Goal: Task Accomplishment & Management: Manage account settings

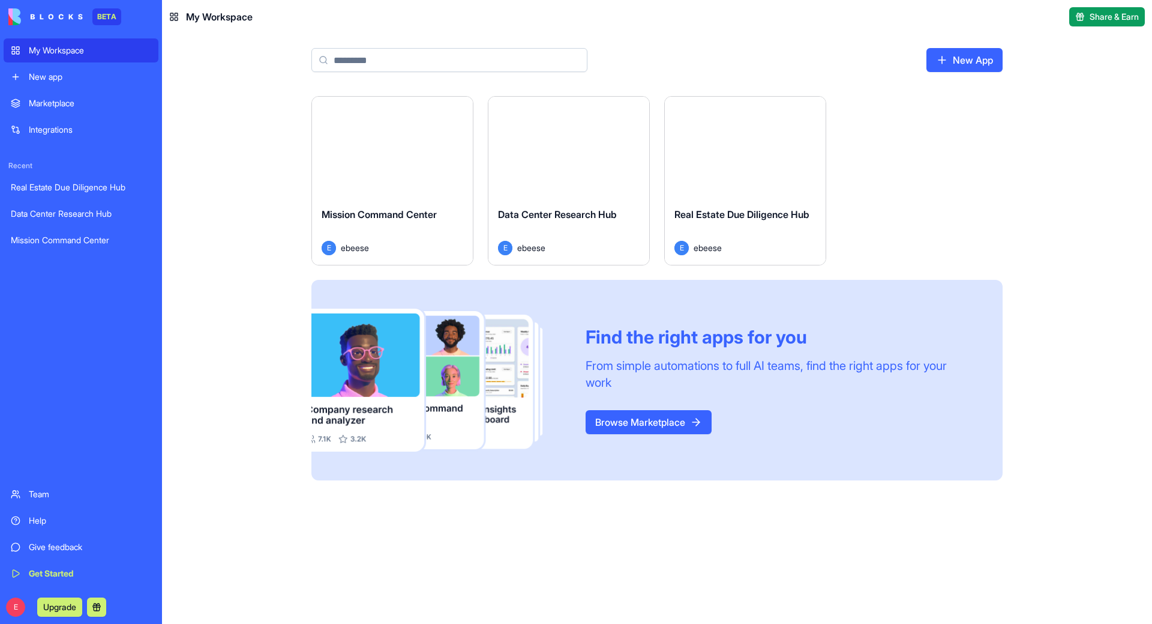
click at [96, 178] on link "Real Estate Due Diligence Hub" at bounding box center [81, 187] width 155 height 24
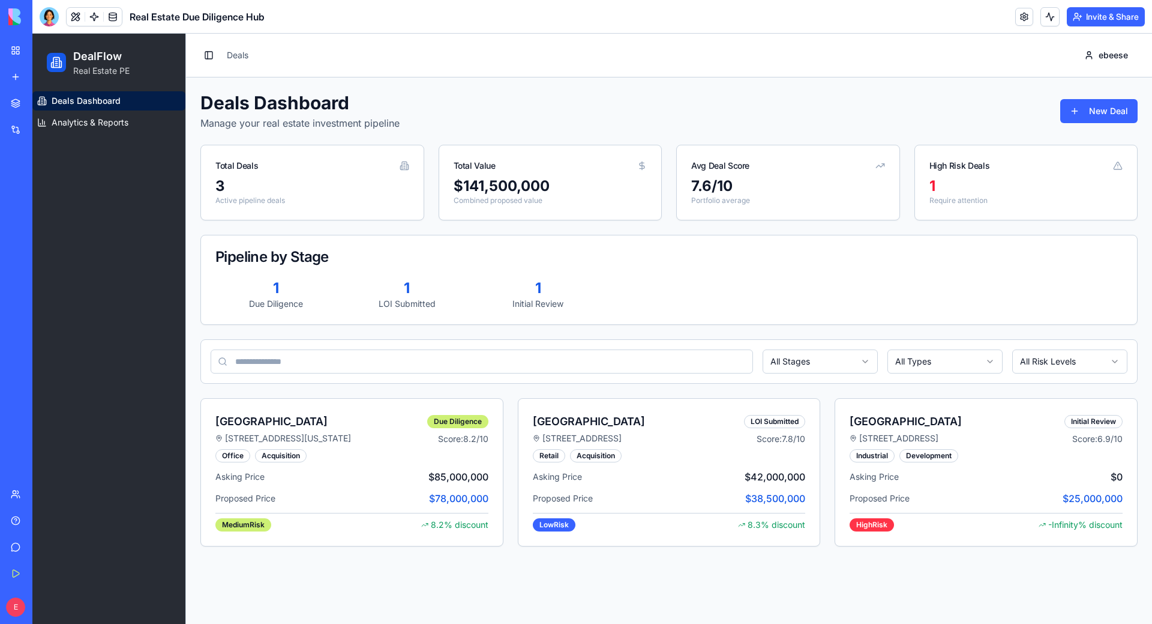
click at [25, 44] on link "My Workspace" at bounding box center [28, 50] width 48 height 24
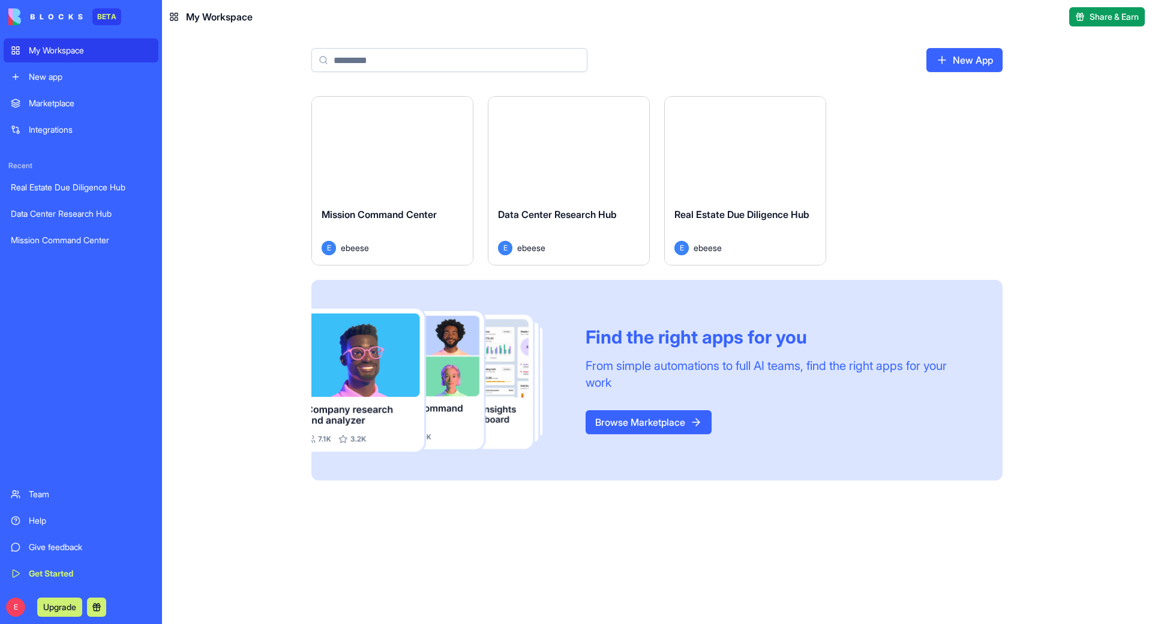
click at [52, 84] on link "New app" at bounding box center [81, 77] width 155 height 24
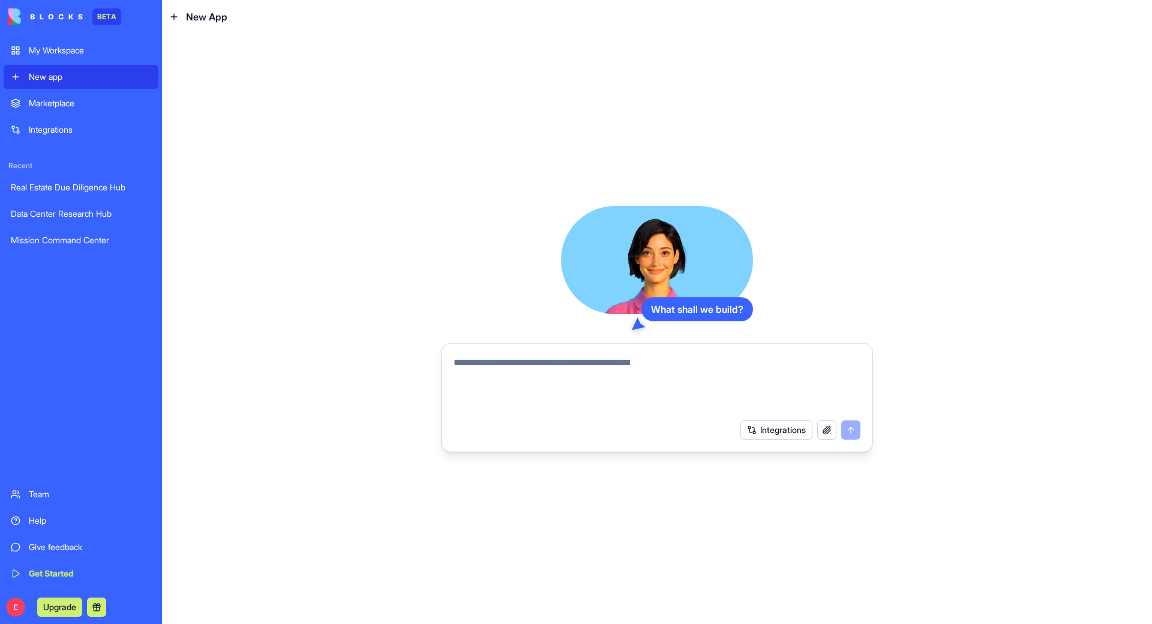
click at [556, 369] on textarea at bounding box center [657, 384] width 407 height 58
click at [97, 212] on div "Data Center Research Hub" at bounding box center [81, 214] width 140 height 12
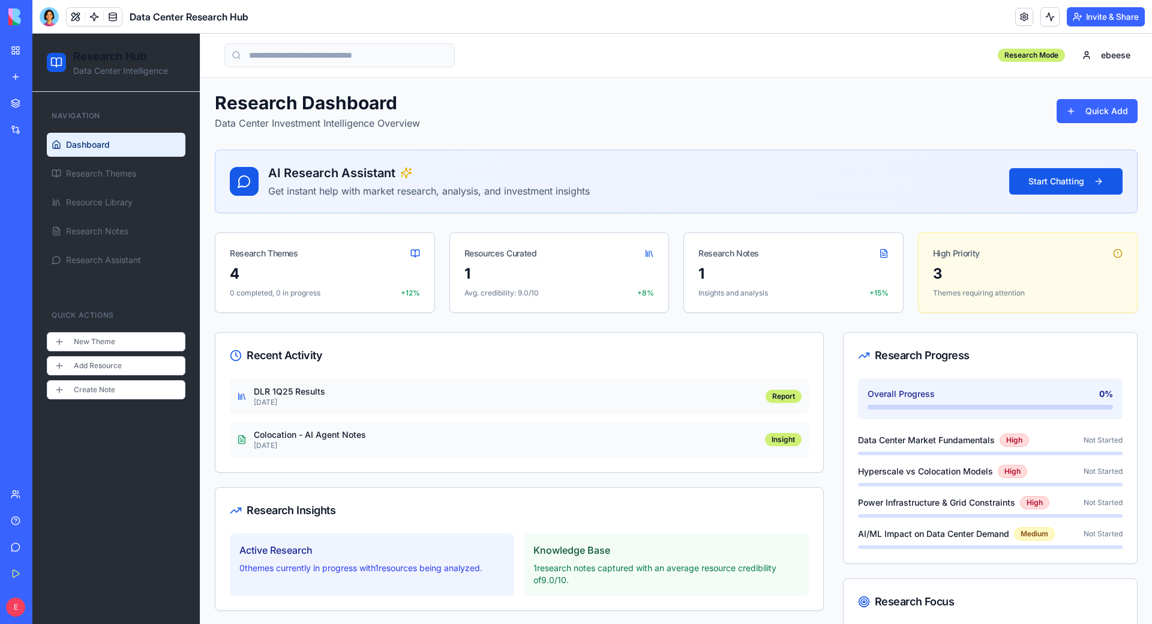
click at [44, 245] on div "Mission Command Center" at bounding box center [28, 240] width 34 height 12
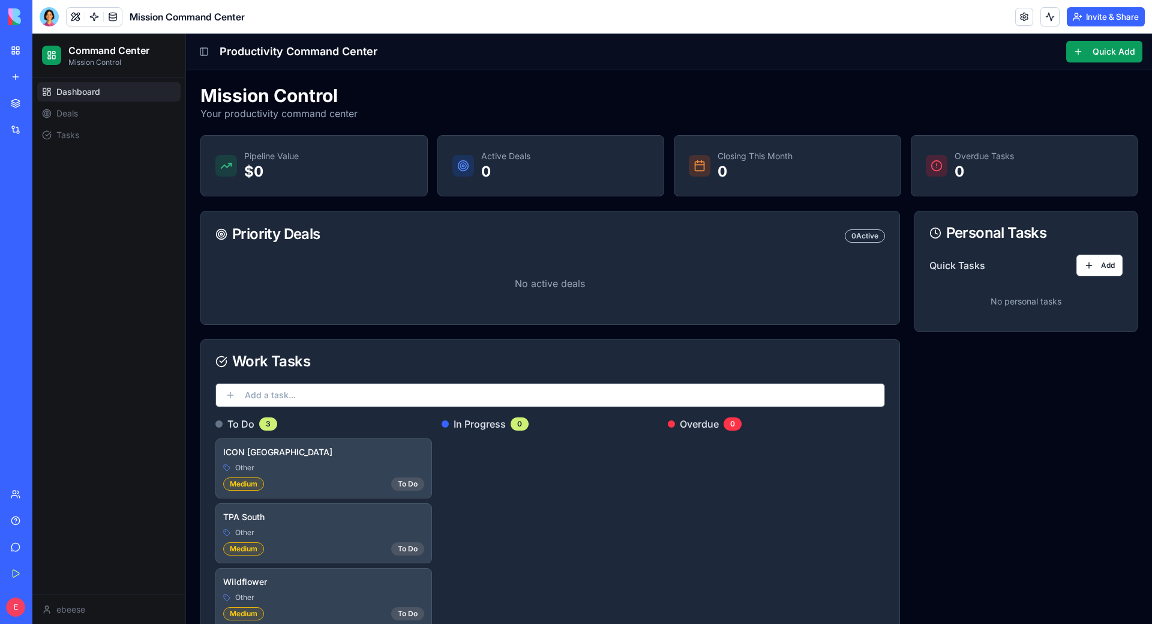
click at [44, 188] on div "Real Estate Due Diligence Hub" at bounding box center [28, 187] width 34 height 12
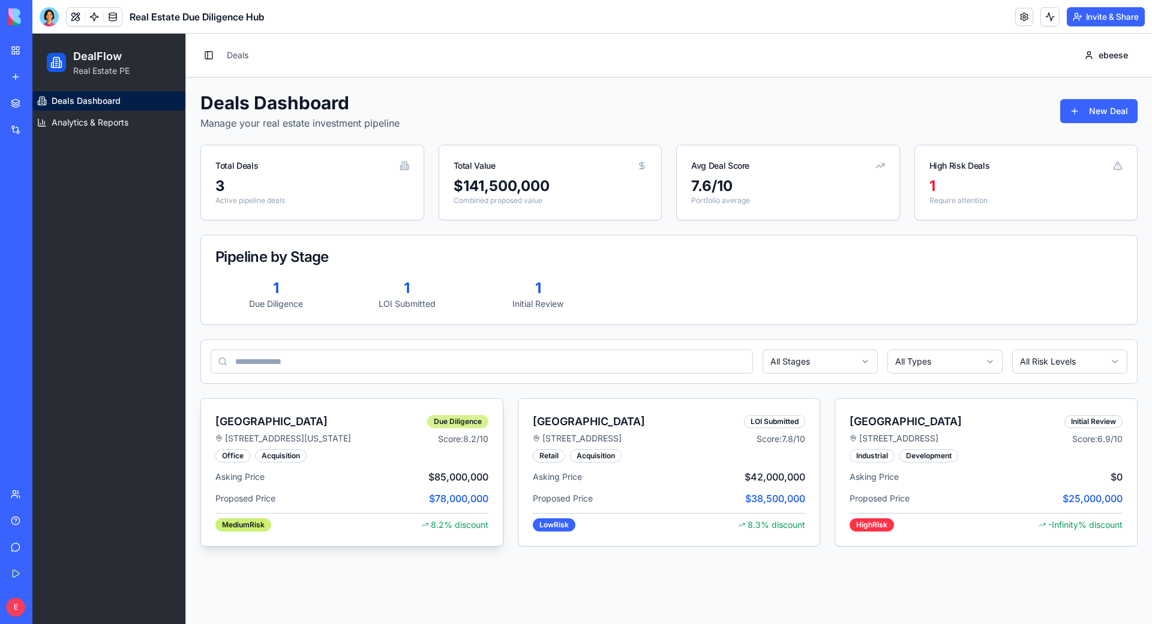
click at [430, 420] on div "Due Diligence" at bounding box center [457, 421] width 61 height 13
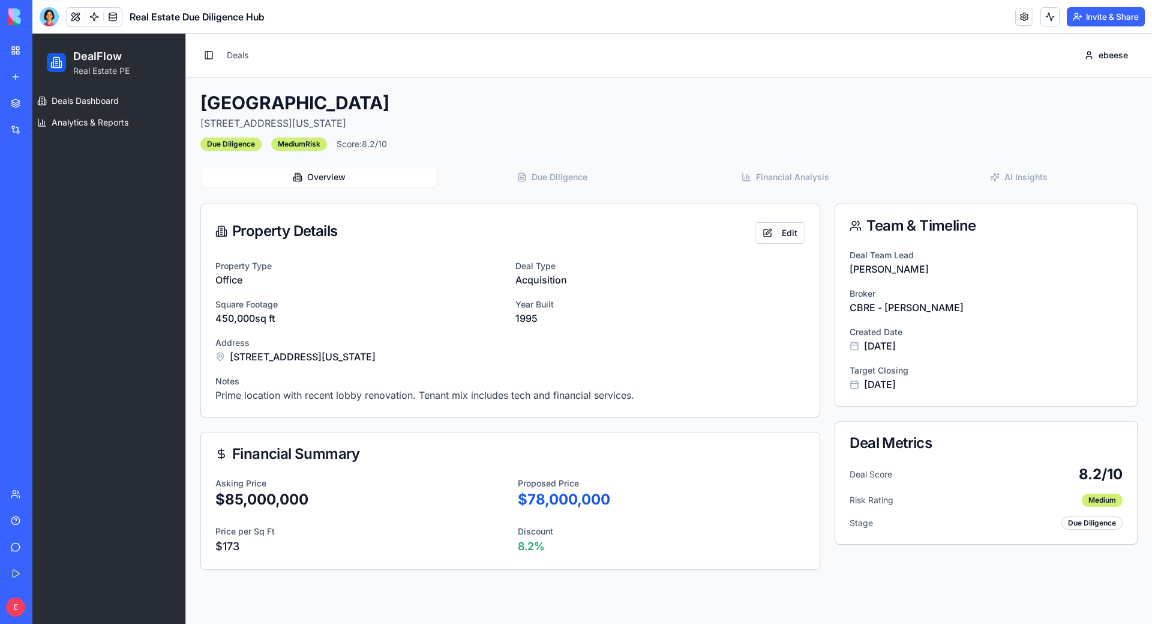
click at [16, 47] on link "My Workspace" at bounding box center [28, 50] width 48 height 24
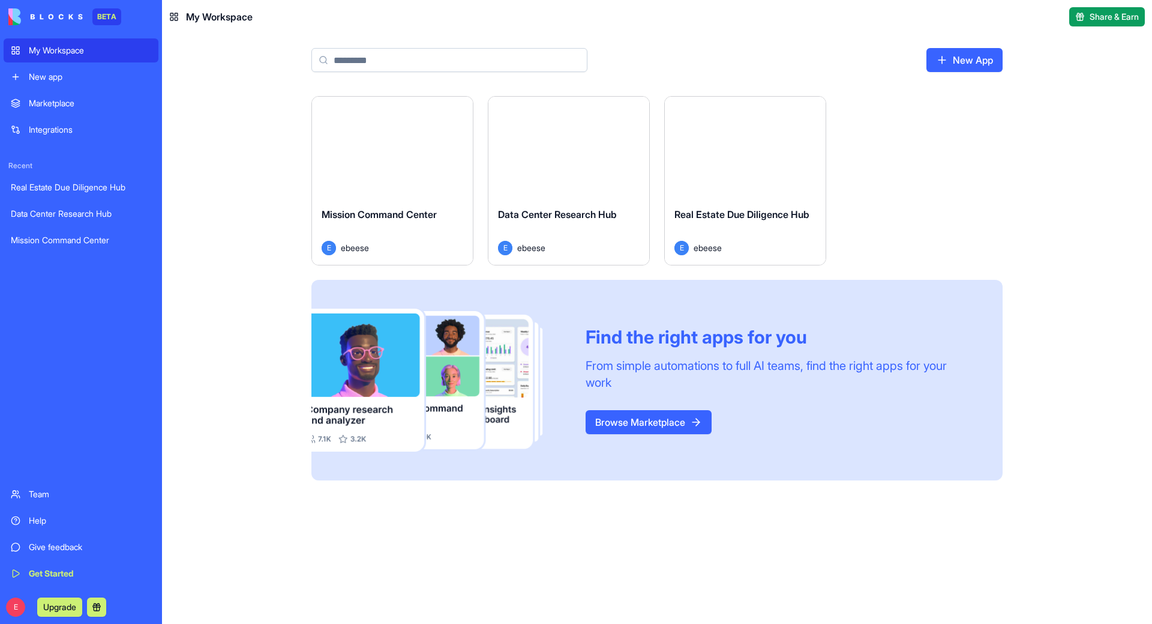
click at [50, 83] on link "New app" at bounding box center [81, 77] width 155 height 24
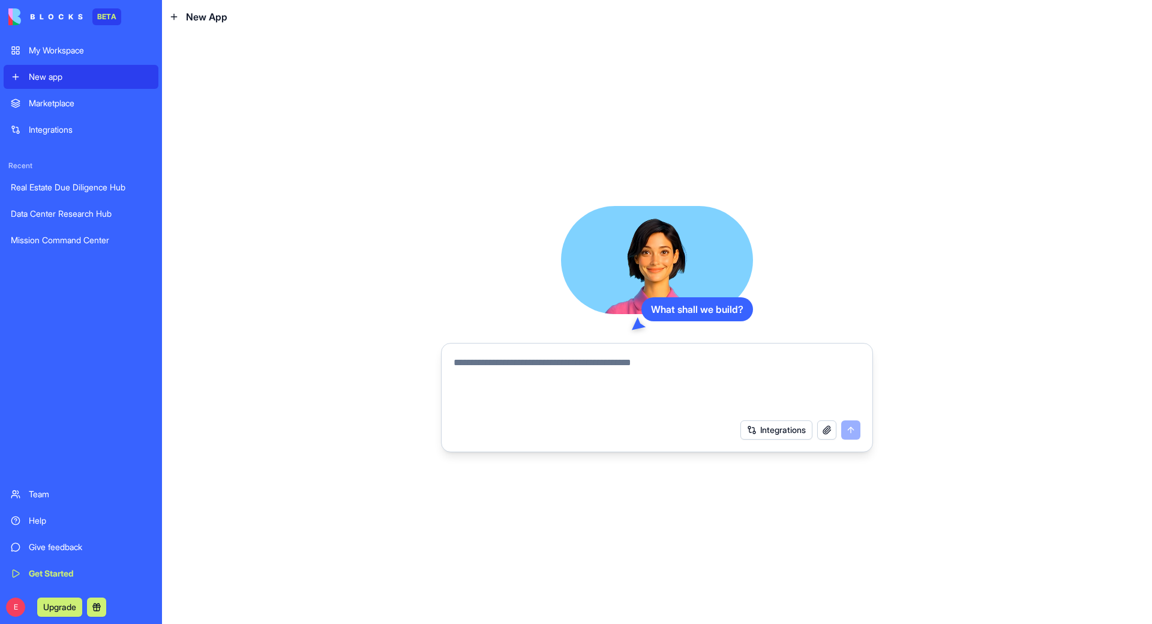
click at [1089, 472] on div "What shall we build? Integrations" at bounding box center [657, 329] width 990 height 590
click at [596, 387] on textarea at bounding box center [657, 384] width 407 height 58
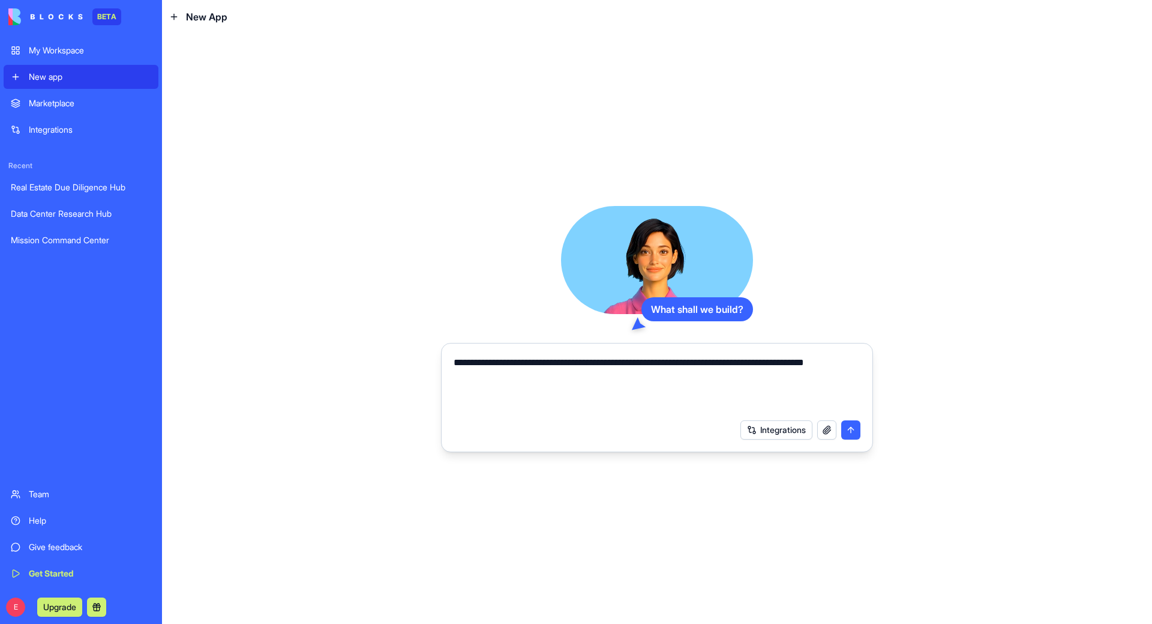
click at [556, 553] on div "**********" at bounding box center [657, 329] width 990 height 590
click at [547, 376] on textarea "**********" at bounding box center [657, 384] width 407 height 58
drag, startPoint x: 722, startPoint y: 375, endPoint x: 711, endPoint y: 387, distance: 16.1
click at [718, 381] on textarea "**********" at bounding box center [657, 384] width 407 height 58
type textarea "**********"
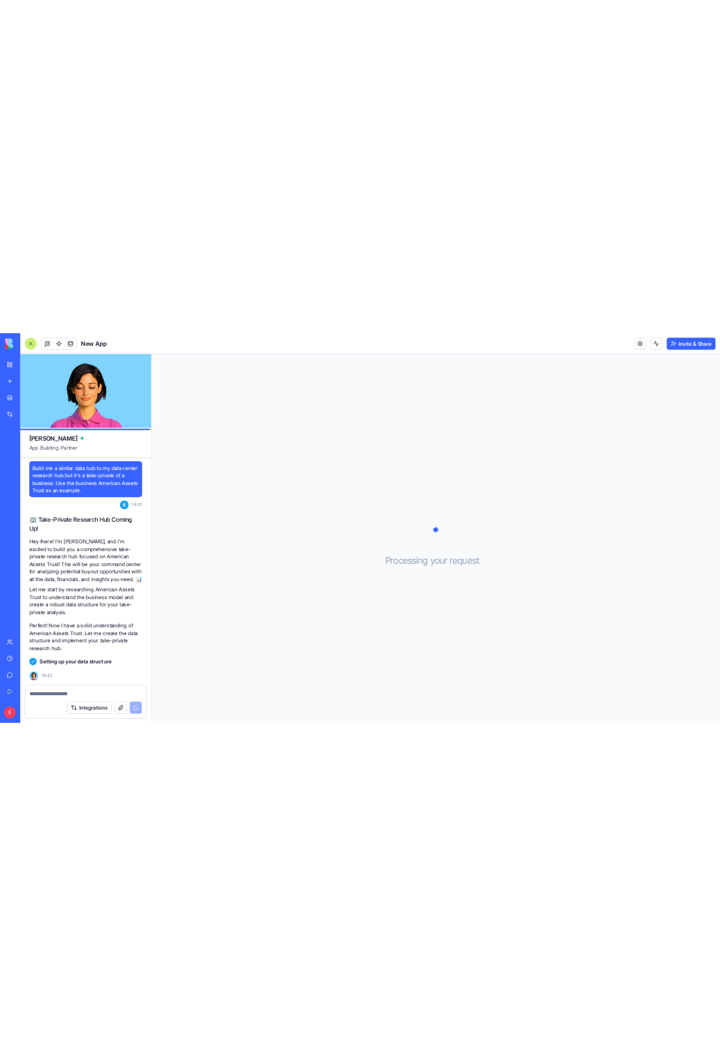
scroll to position [36, 0]
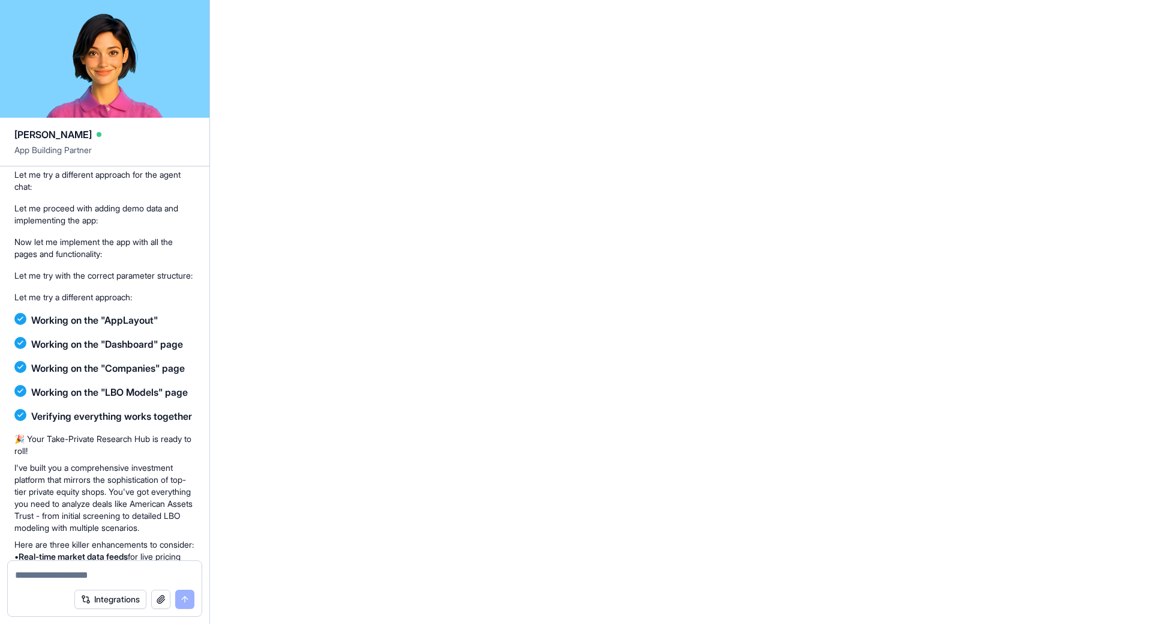
scroll to position [550, 0]
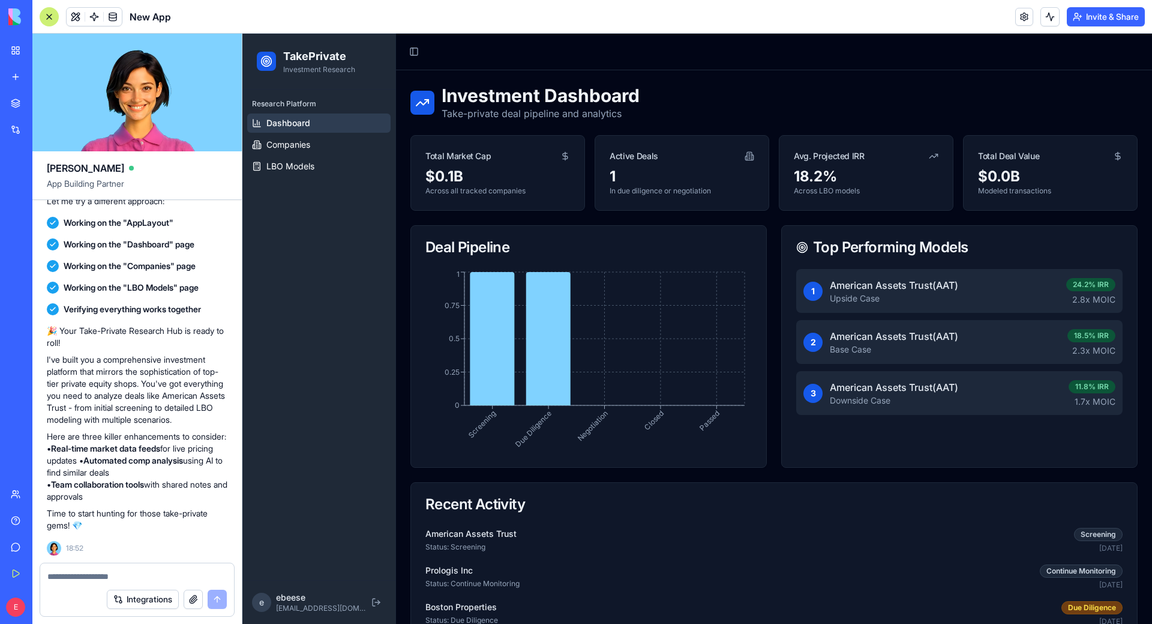
click at [886, 302] on p "Upside Case" at bounding box center [894, 298] width 128 height 12
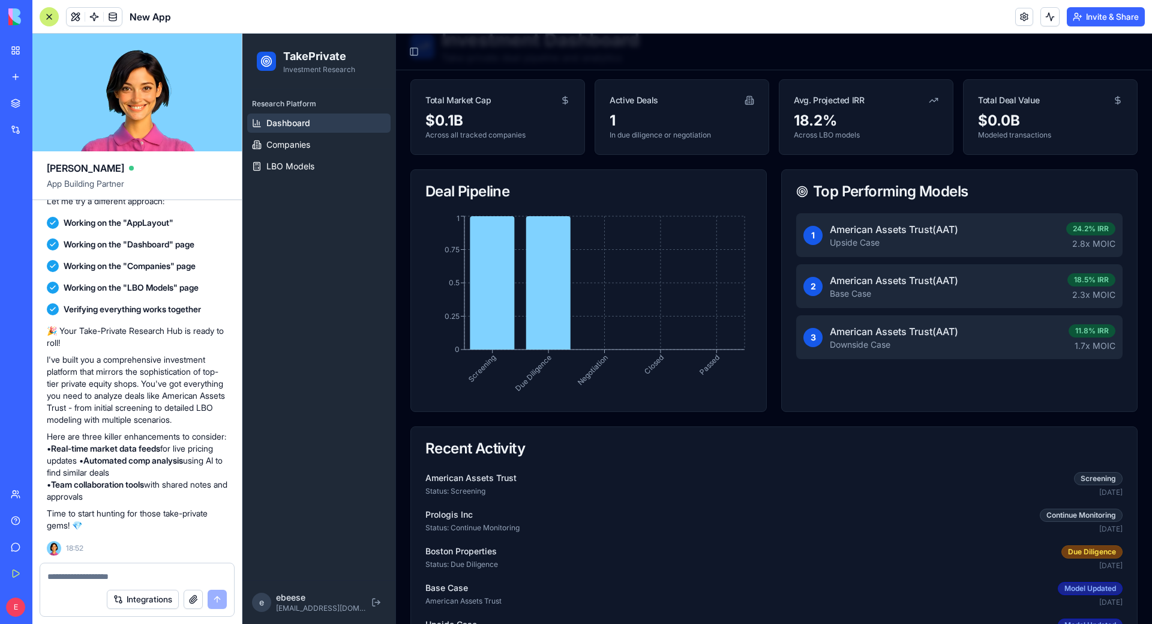
scroll to position [139, 0]
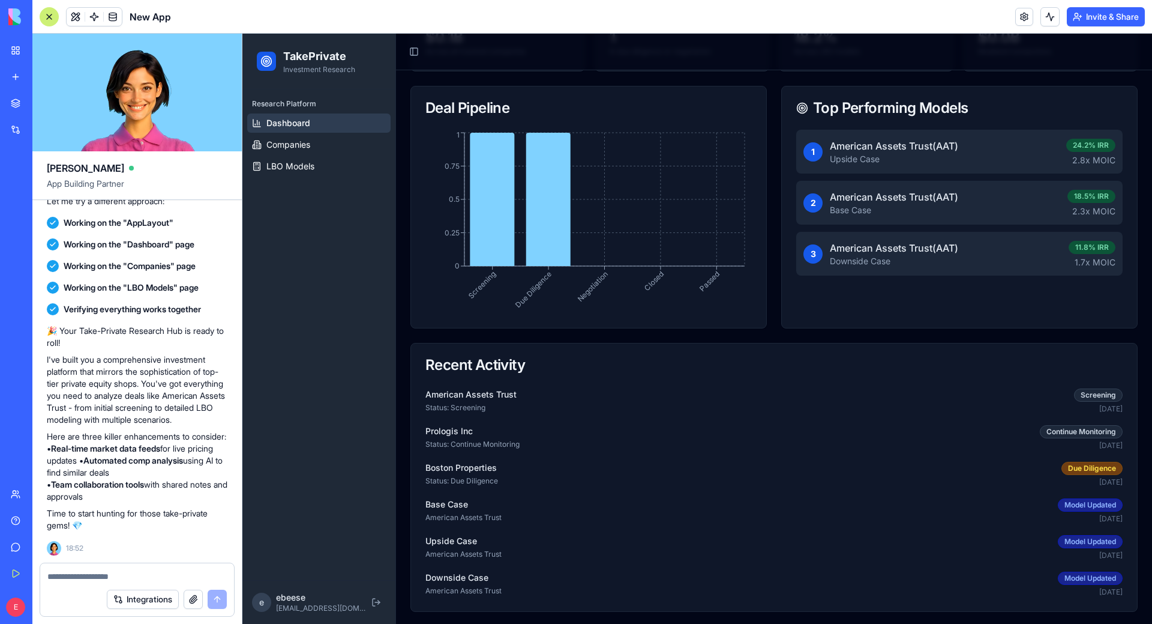
click at [484, 409] on p "Status: Screening" at bounding box center [471, 408] width 91 height 10
click at [1056, 412] on div "American Assets Trust Status: Screening Screening [DATE] Prologis Inc Status: C…" at bounding box center [774, 492] width 697 height 210
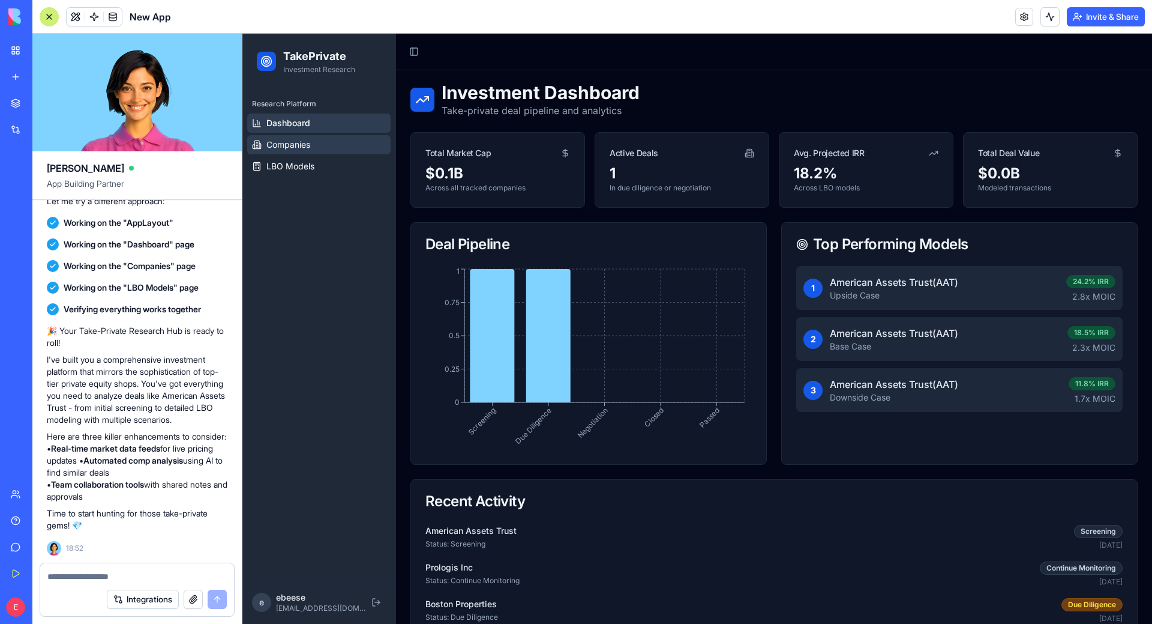
scroll to position [0, 0]
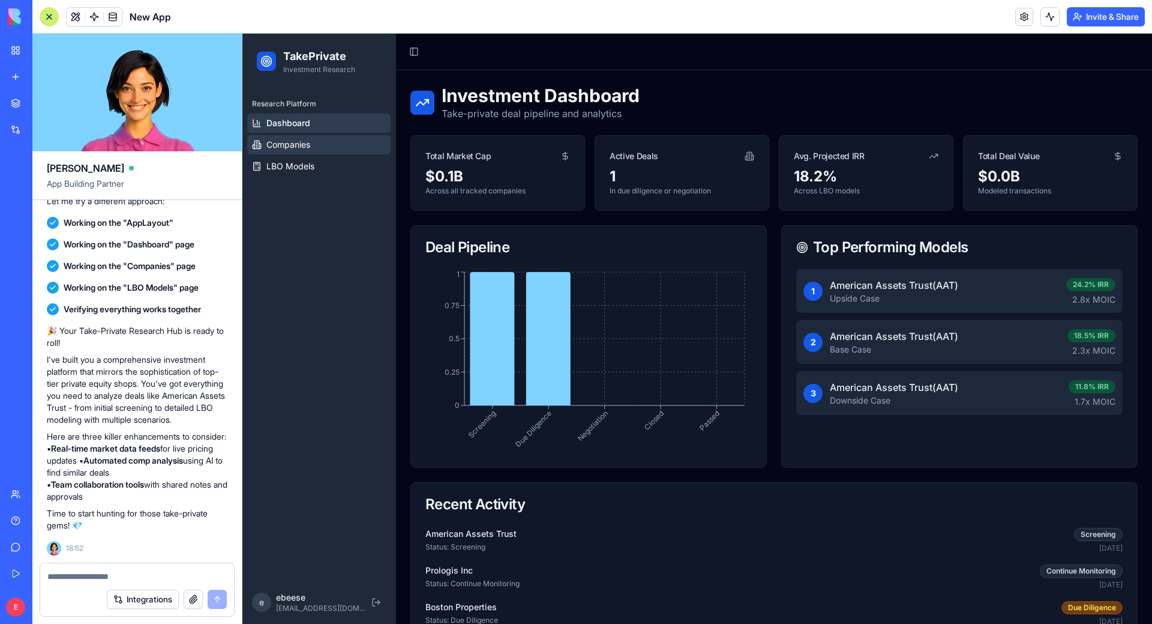
click at [272, 140] on span "Companies" at bounding box center [288, 145] width 44 height 12
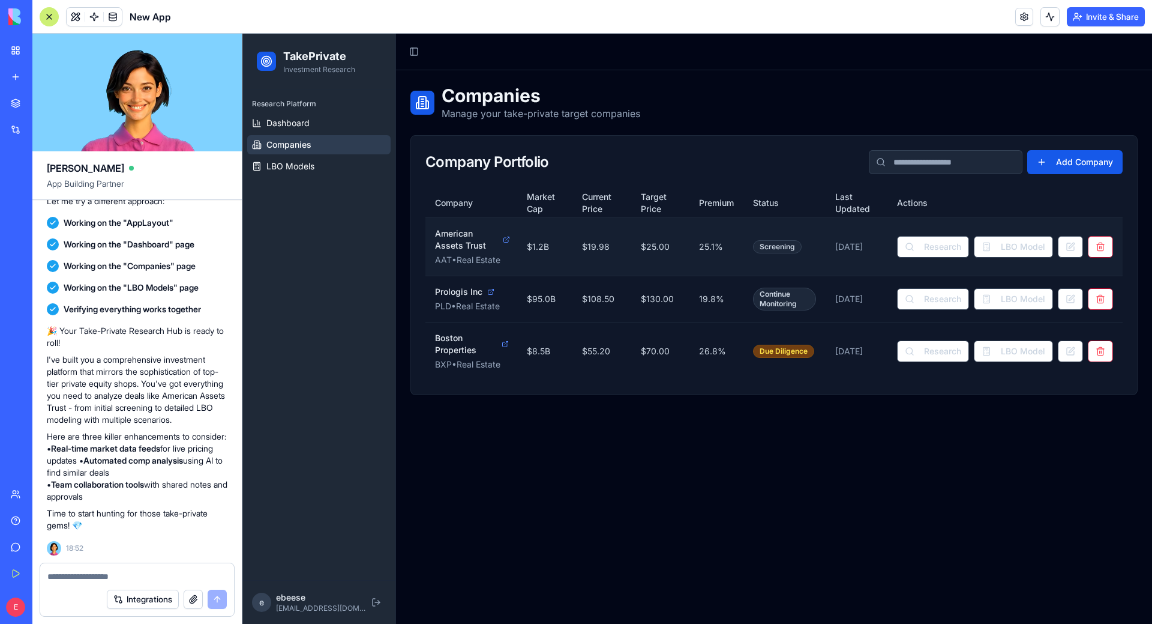
click at [535, 251] on td "$ 1.2 B" at bounding box center [544, 246] width 55 height 58
click at [927, 247] on button "Research" at bounding box center [933, 247] width 72 height 22
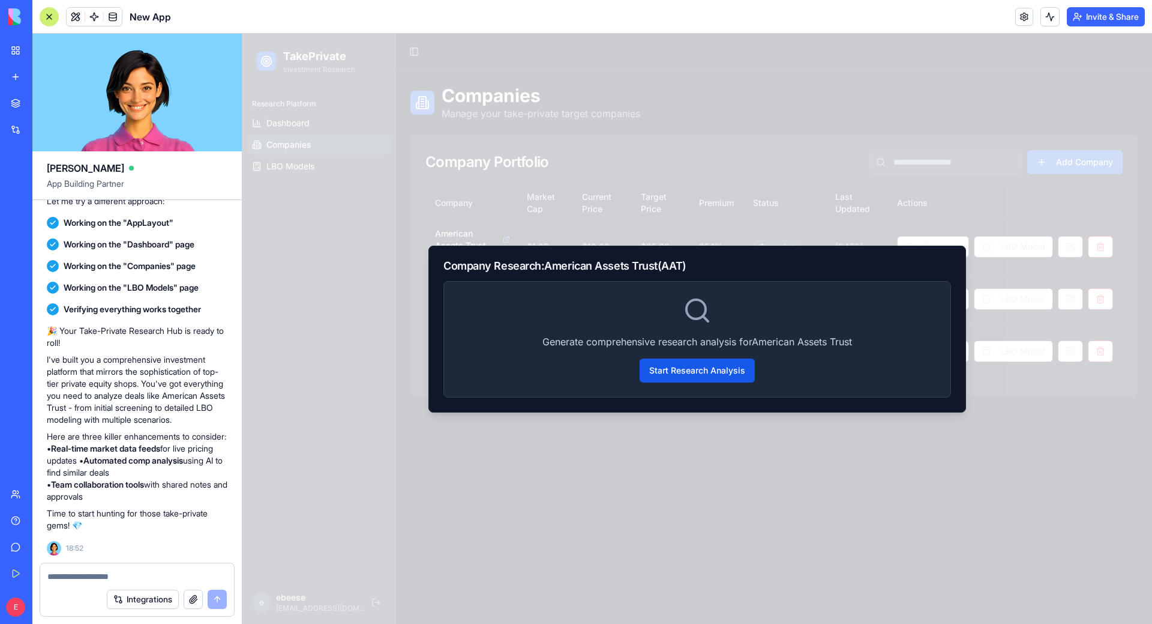
click at [762, 504] on div at bounding box center [697, 329] width 910 height 590
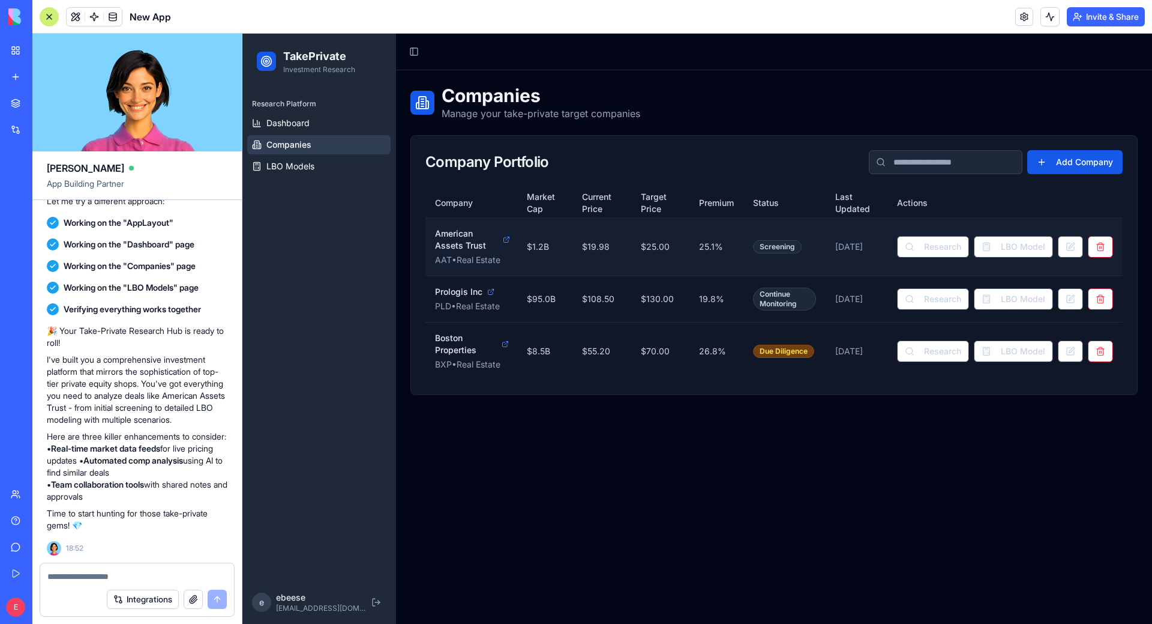
click at [684, 249] on td "$25.00" at bounding box center [660, 246] width 58 height 58
click at [308, 174] on link "LBO Models" at bounding box center [318, 166] width 143 height 19
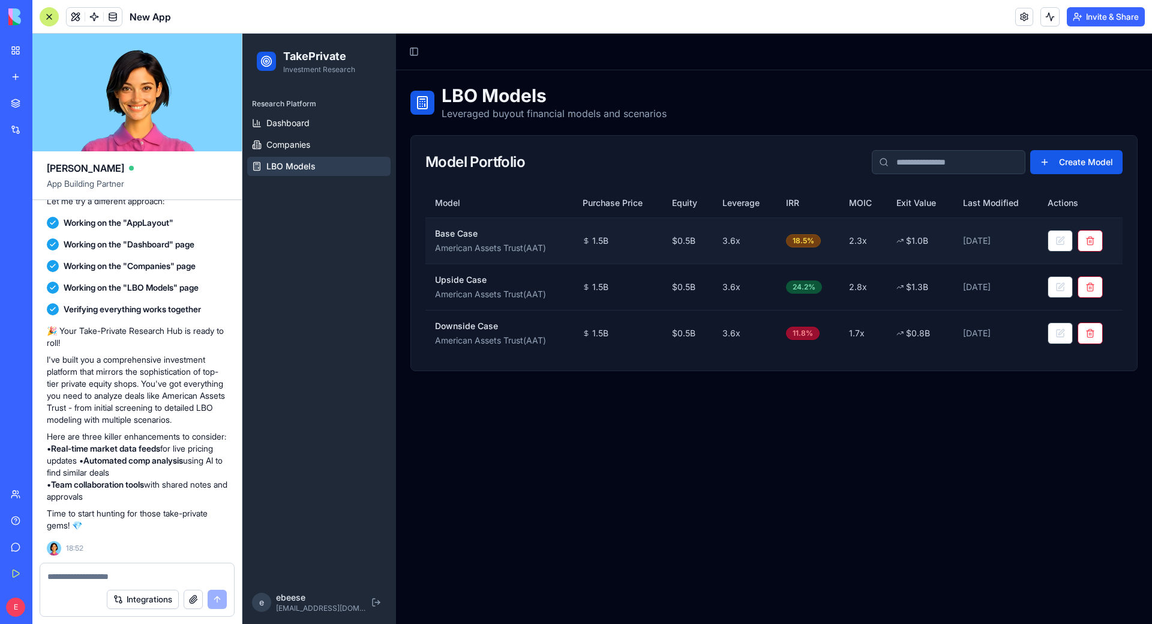
click at [537, 256] on td "Base Case American Assets Trust ( AAT )" at bounding box center [500, 240] width 148 height 46
click at [801, 241] on div "18.5 %" at bounding box center [803, 240] width 35 height 13
click at [713, 239] on td "$ 0.5 B" at bounding box center [688, 240] width 50 height 46
click at [748, 296] on td "3.6 x" at bounding box center [745, 286] width 64 height 46
click at [759, 345] on td "3.6 x" at bounding box center [745, 333] width 64 height 46
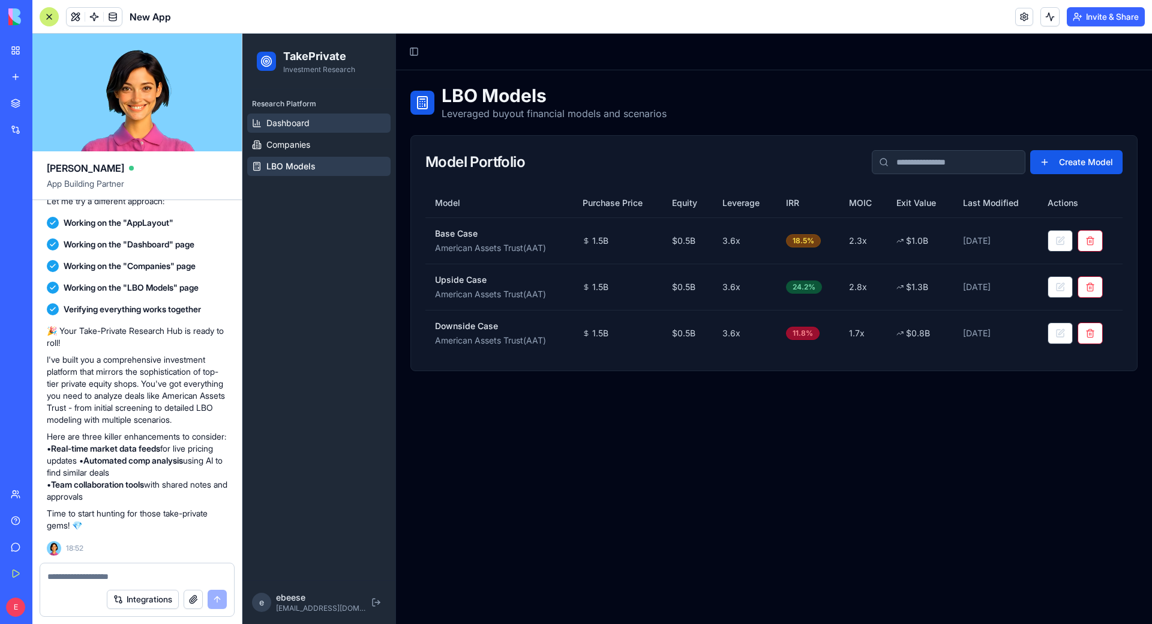
click at [309, 122] on span "Dashboard" at bounding box center [287, 123] width 43 height 12
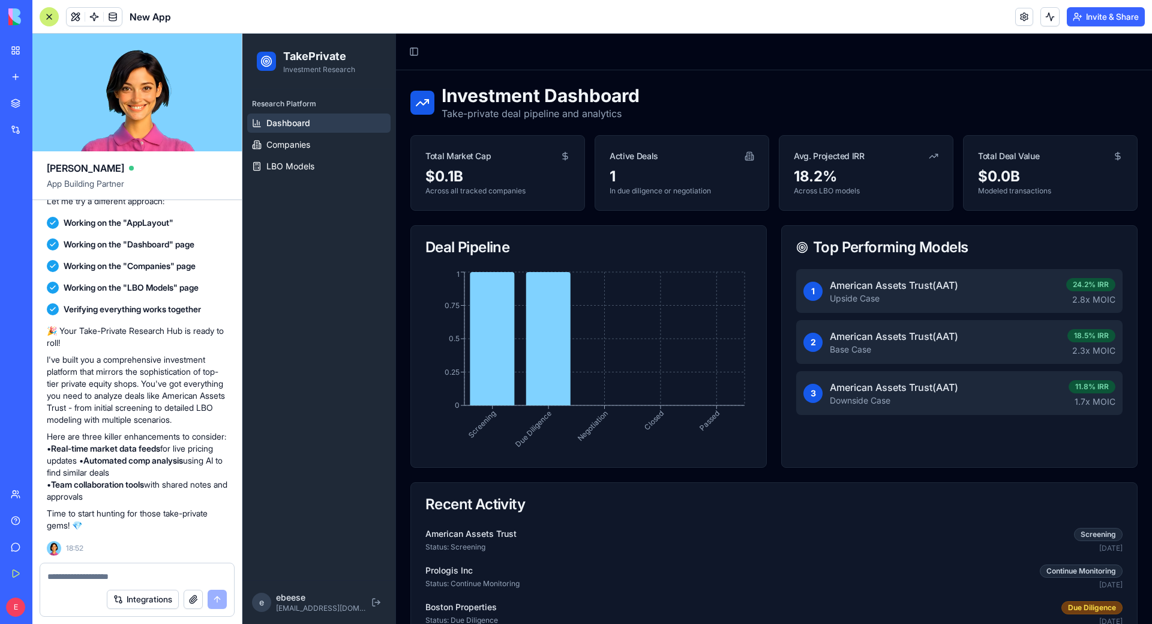
click at [6, 53] on link "My Workspace" at bounding box center [28, 50] width 48 height 24
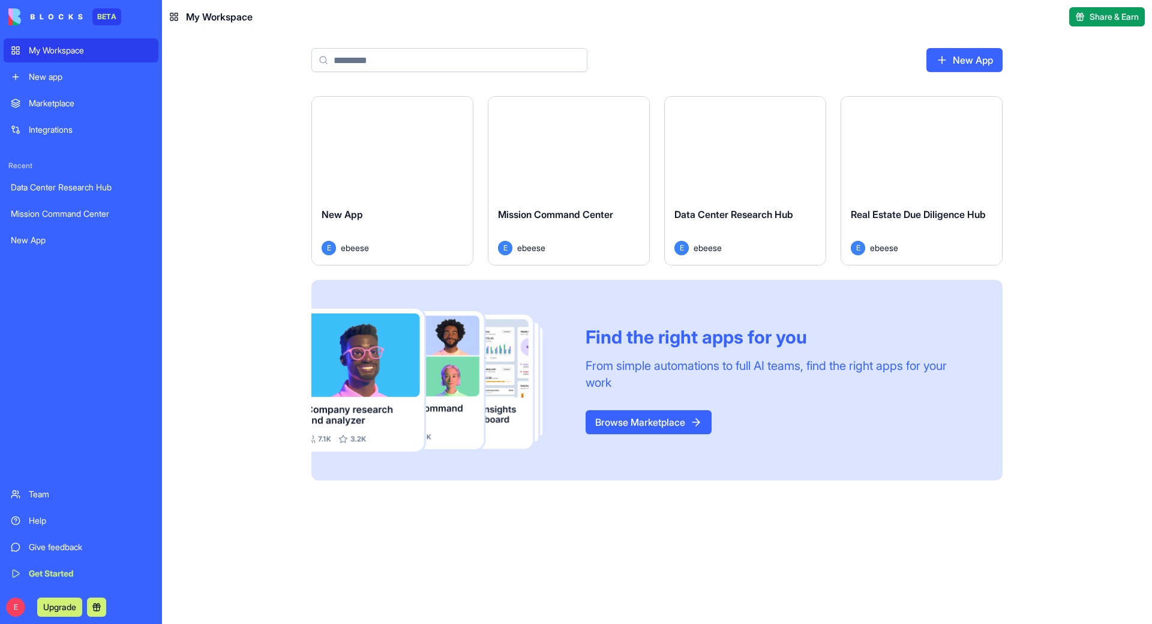
click at [12, 53] on link "My Workspace" at bounding box center [81, 50] width 155 height 24
click at [463, 111] on html "BETA My Workspace New app Marketplace Integrations Recent Data Center Research …" at bounding box center [576, 312] width 1152 height 624
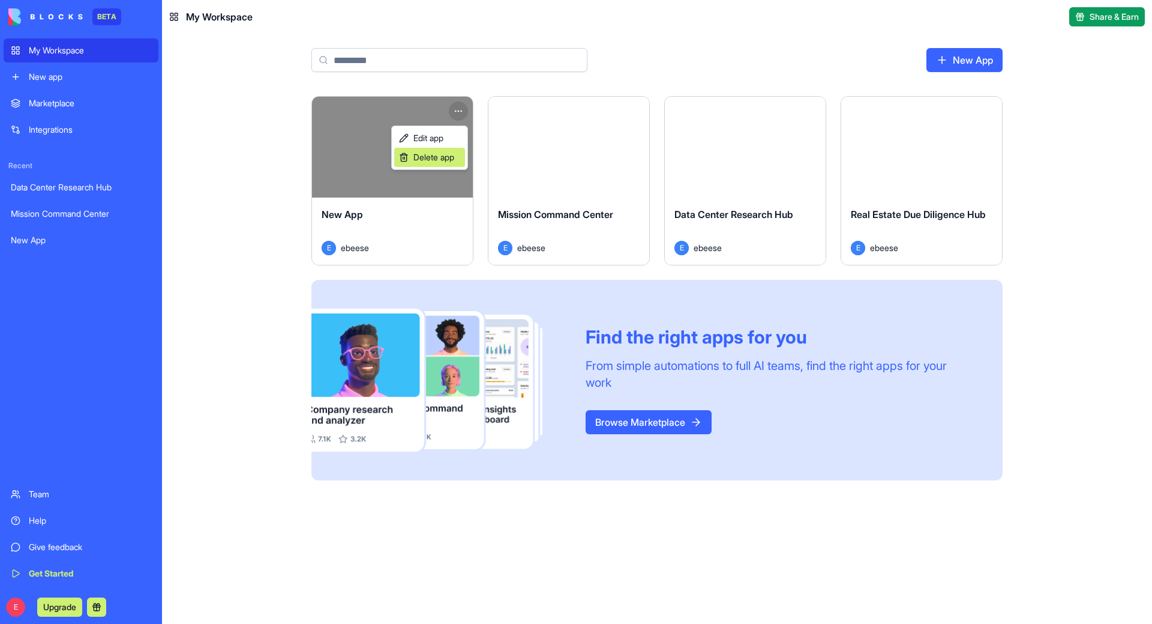
click at [443, 152] on span "Delete app" at bounding box center [434, 157] width 41 height 12
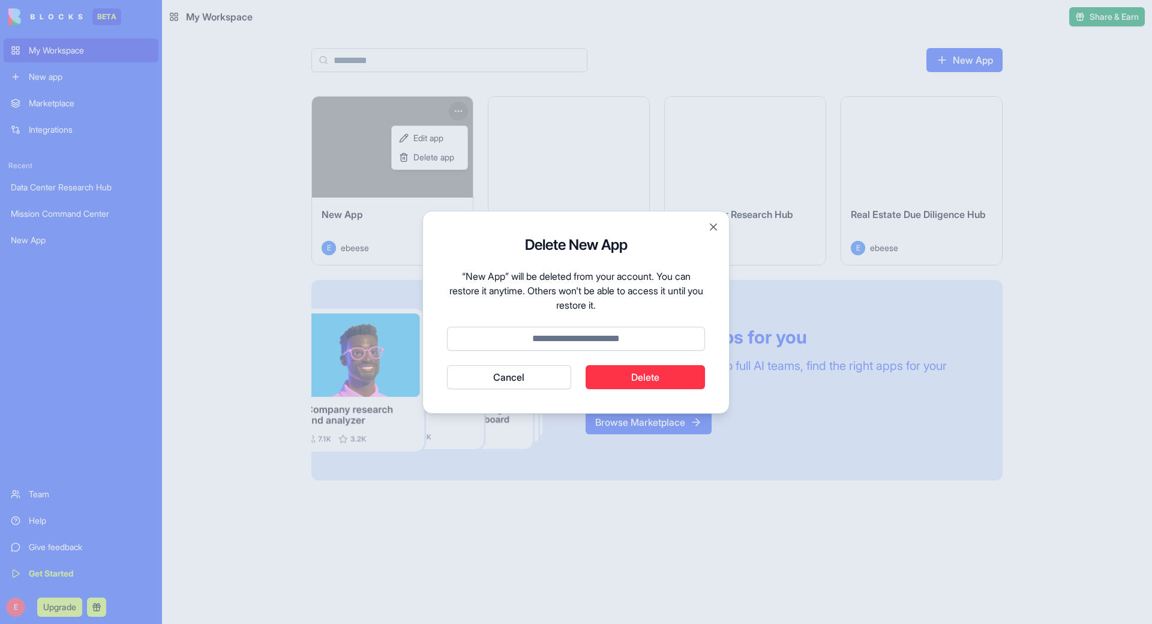
click at [641, 382] on button "Delete" at bounding box center [646, 377] width 120 height 24
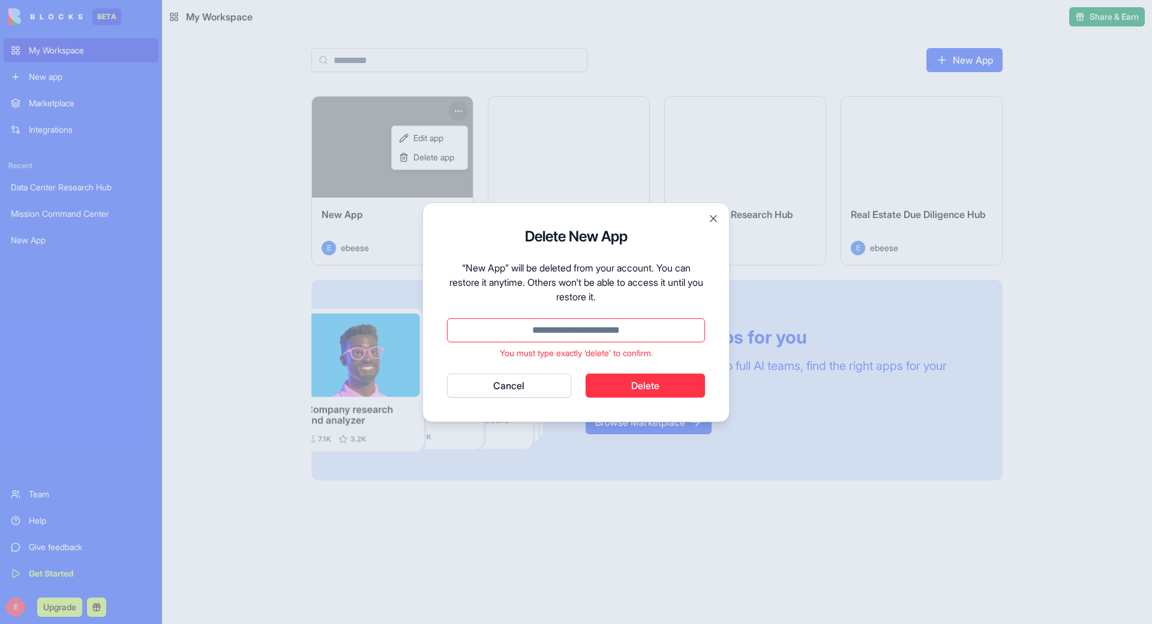
click at [622, 385] on button "Delete" at bounding box center [646, 385] width 120 height 24
type input "*****"
click at [447, 373] on button "Cancel" at bounding box center [509, 385] width 124 height 24
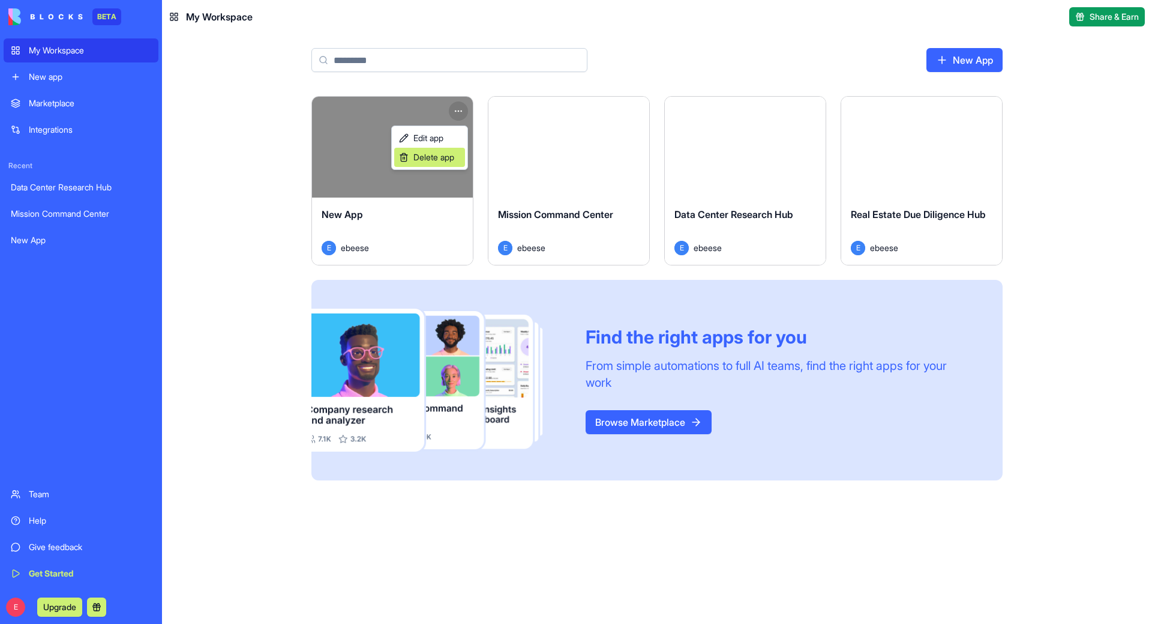
click at [430, 158] on span "Delete app" at bounding box center [434, 157] width 41 height 12
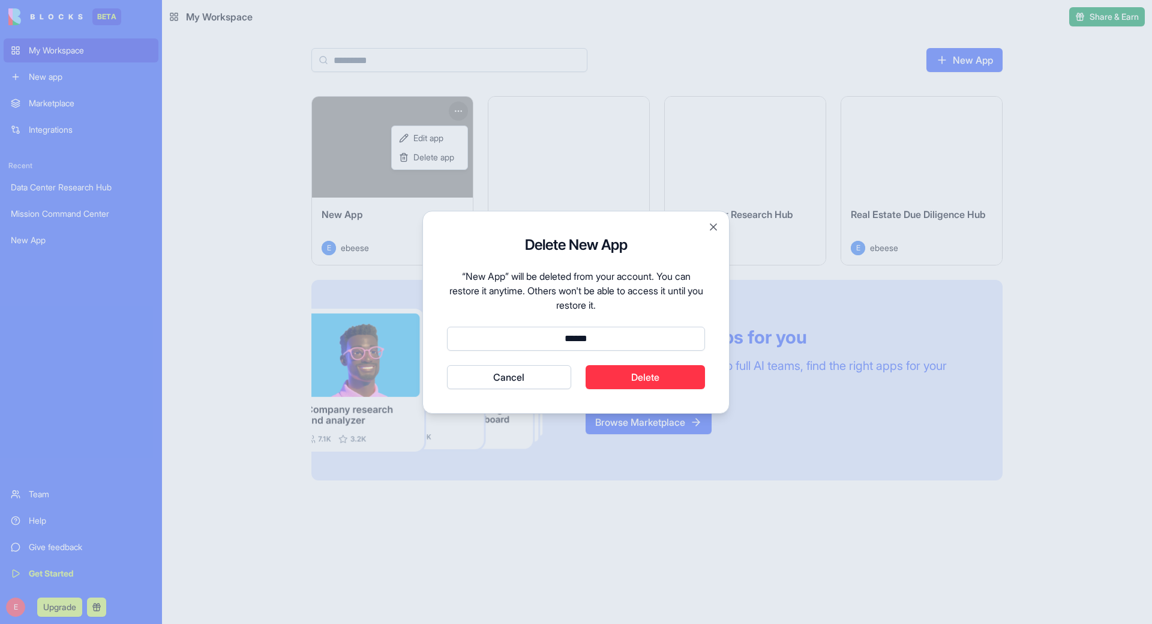
type input "******"
click at [447, 365] on button "Cancel" at bounding box center [509, 377] width 124 height 24
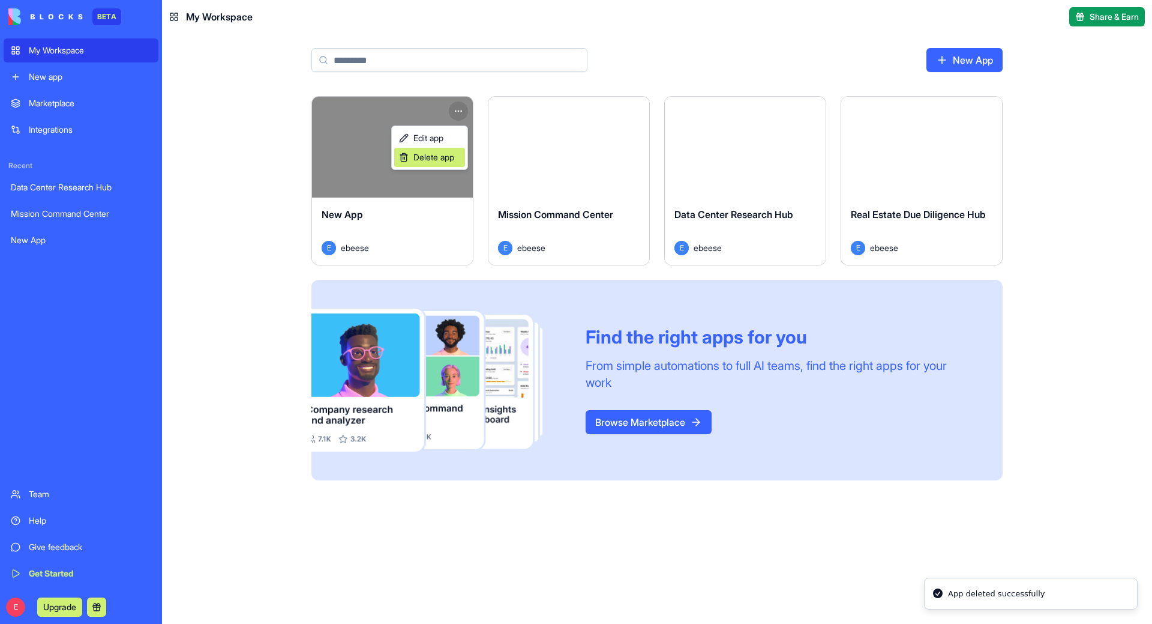
click at [442, 157] on span "Delete app" at bounding box center [434, 157] width 41 height 12
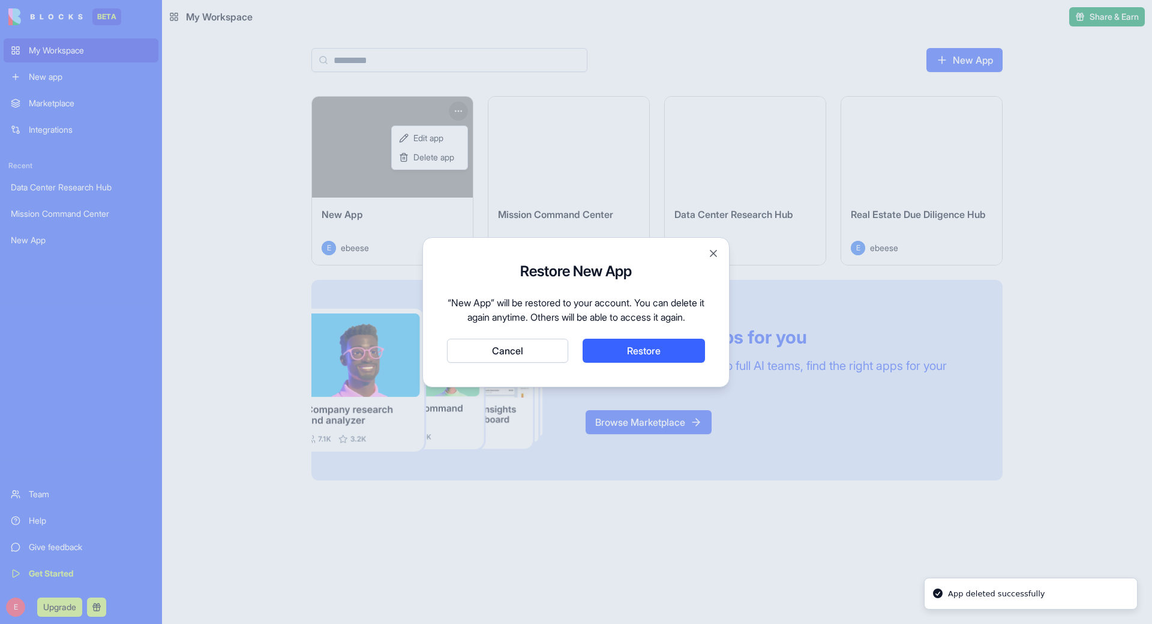
click at [528, 363] on button "Cancel" at bounding box center [507, 350] width 121 height 24
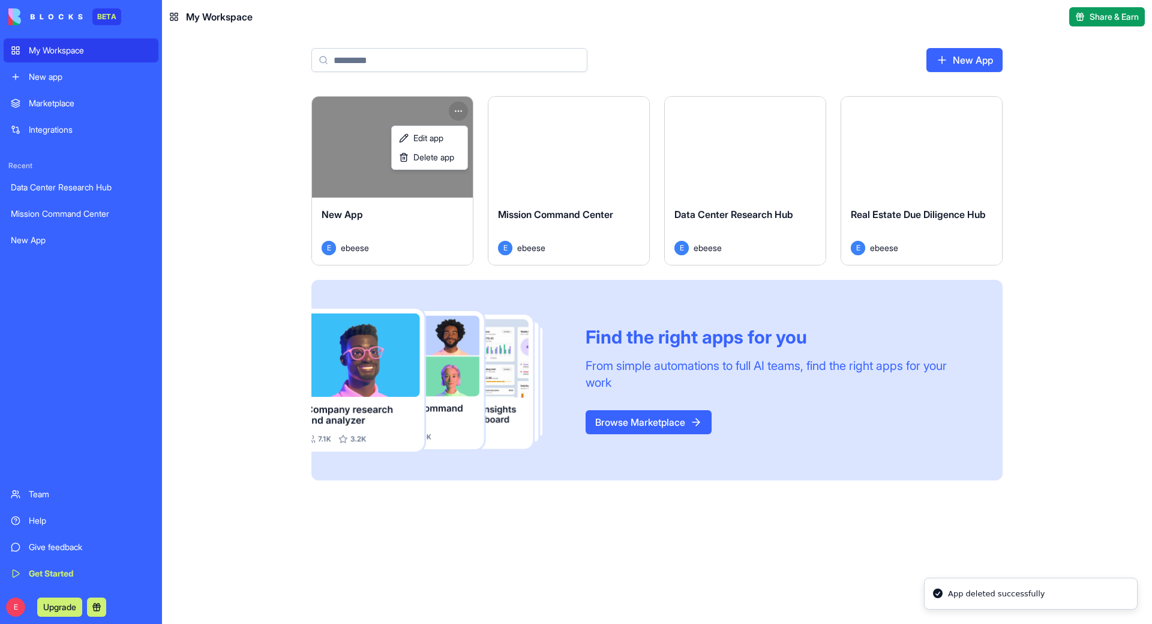
click at [1023, 268] on html "BETA My Workspace New app Marketplace Integrations Recent Data Center Research …" at bounding box center [576, 312] width 1152 height 624
